Goal: Find specific page/section: Find specific page/section

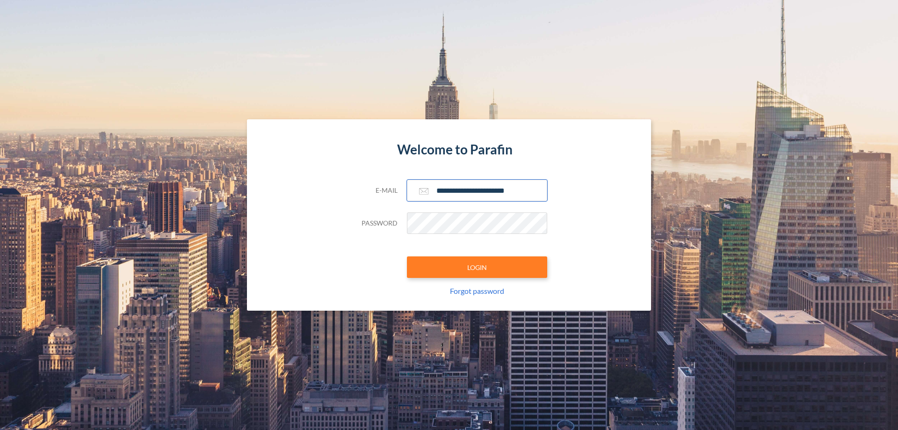
type input "**********"
click at [477, 267] on button "LOGIN" at bounding box center [477, 267] width 140 height 22
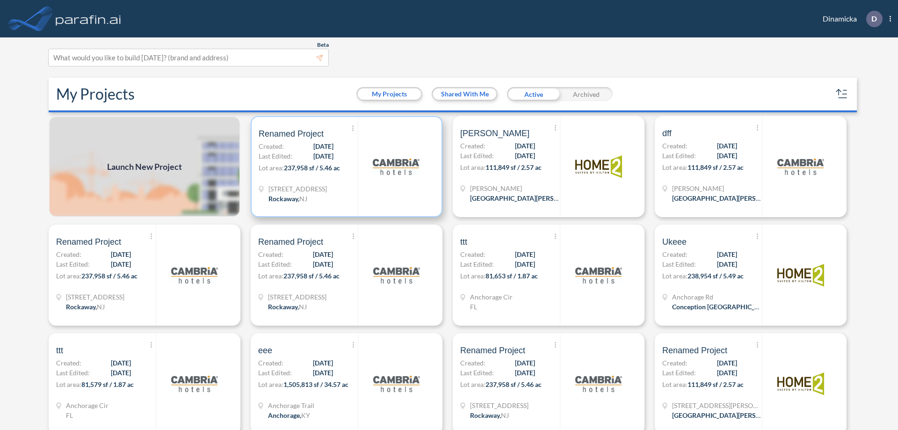
scroll to position [2, 0]
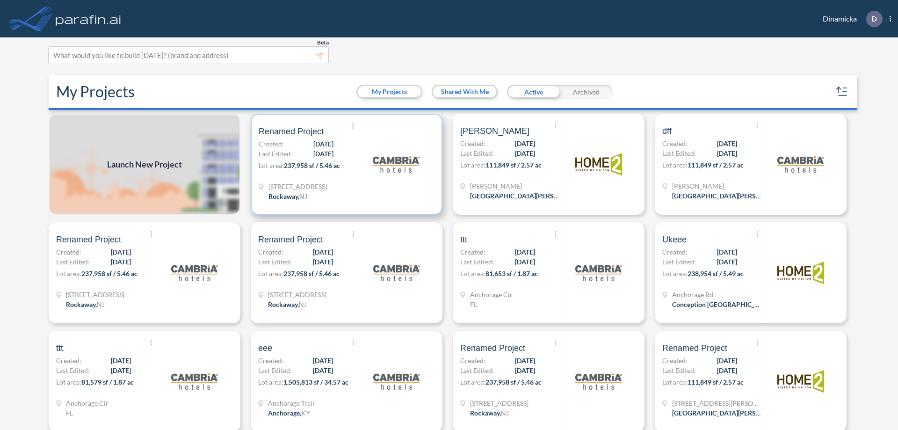
click at [345, 164] on p "Lot area: 237,958 sf / 5.46 ac" at bounding box center [308, 167] width 99 height 14
